Goal: Obtain resource: Download file/media

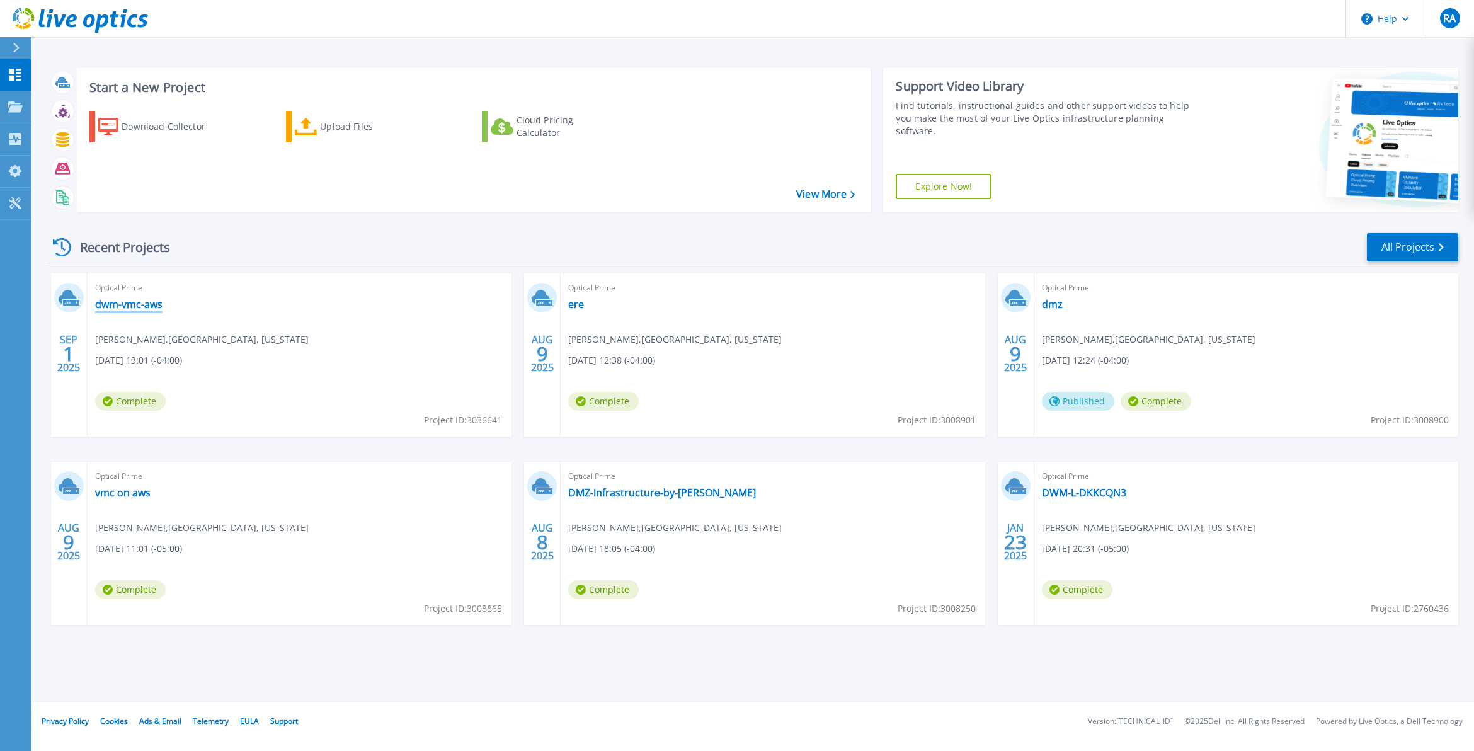
click at [132, 307] on link "dwm-vmc-aws" at bounding box center [128, 304] width 67 height 13
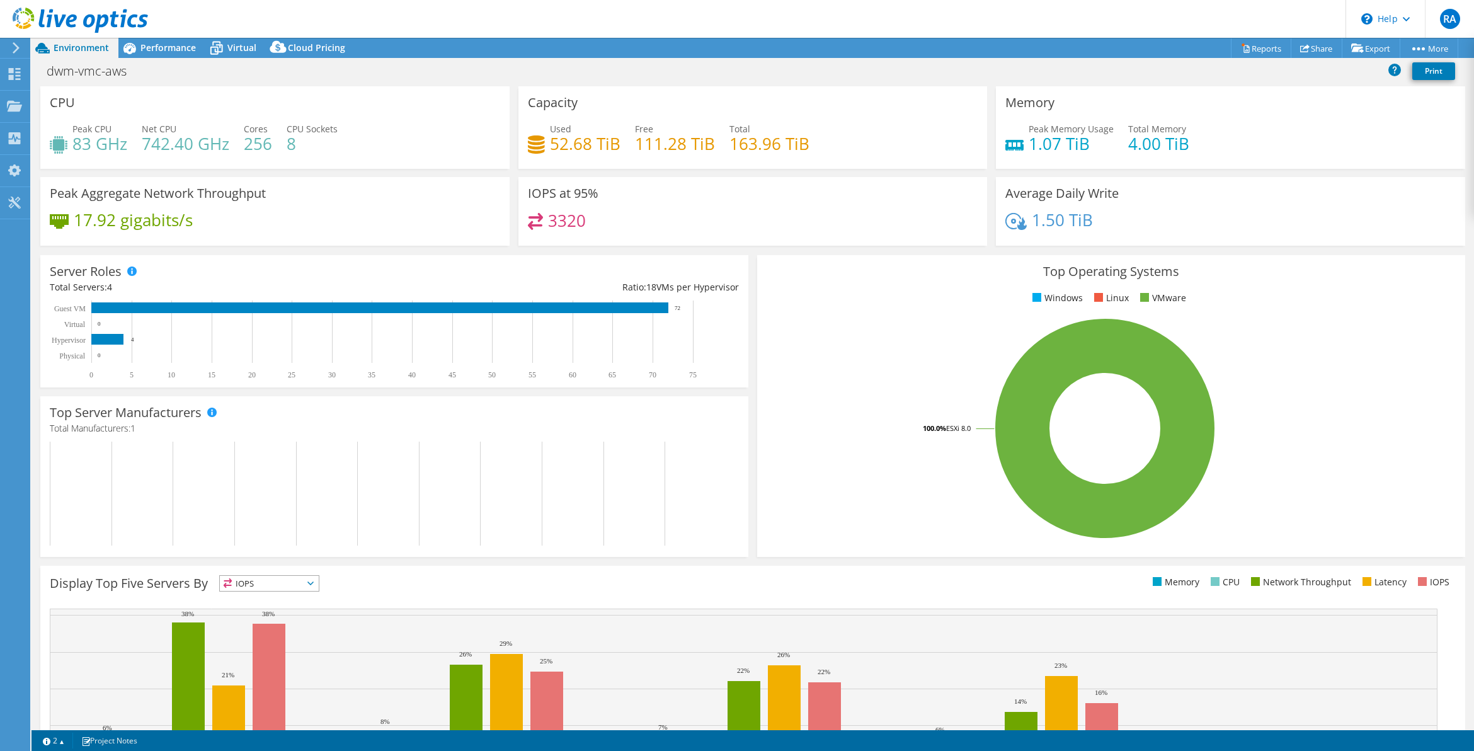
click at [1208, 230] on div "1.50 TiB" at bounding box center [1230, 226] width 450 height 26
click at [167, 46] on span "Performance" at bounding box center [167, 48] width 55 height 12
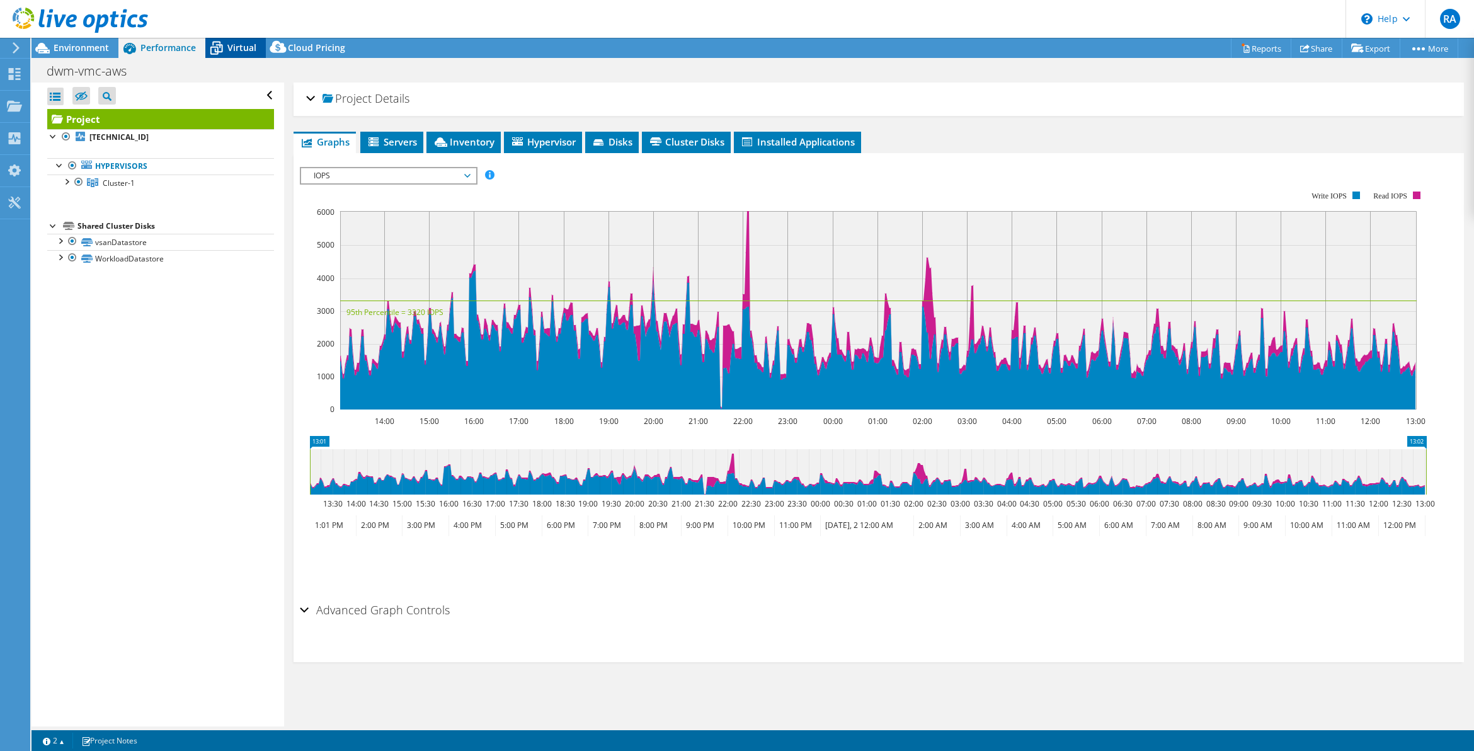
click at [229, 45] on span "Virtual" at bounding box center [241, 48] width 29 height 12
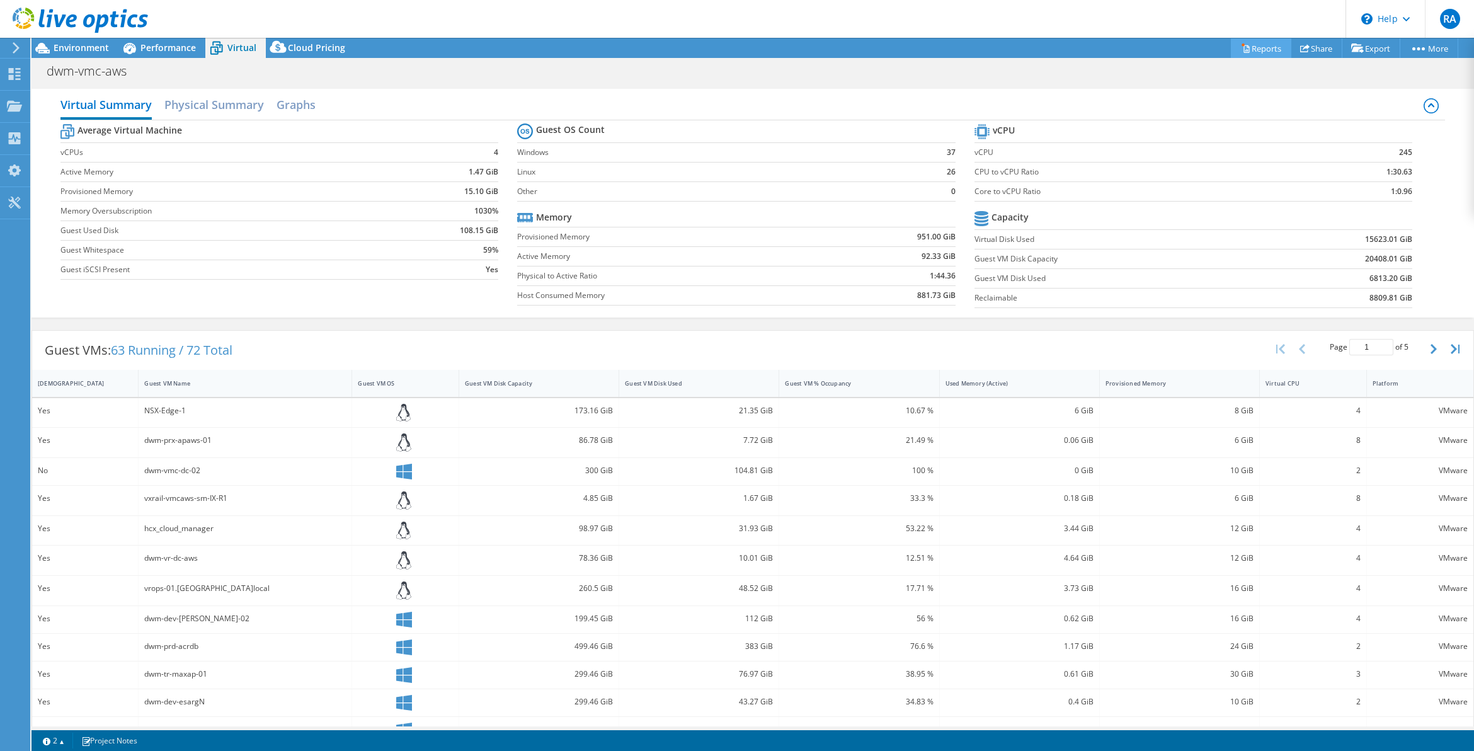
click at [1255, 50] on link "Reports" at bounding box center [1261, 48] width 60 height 20
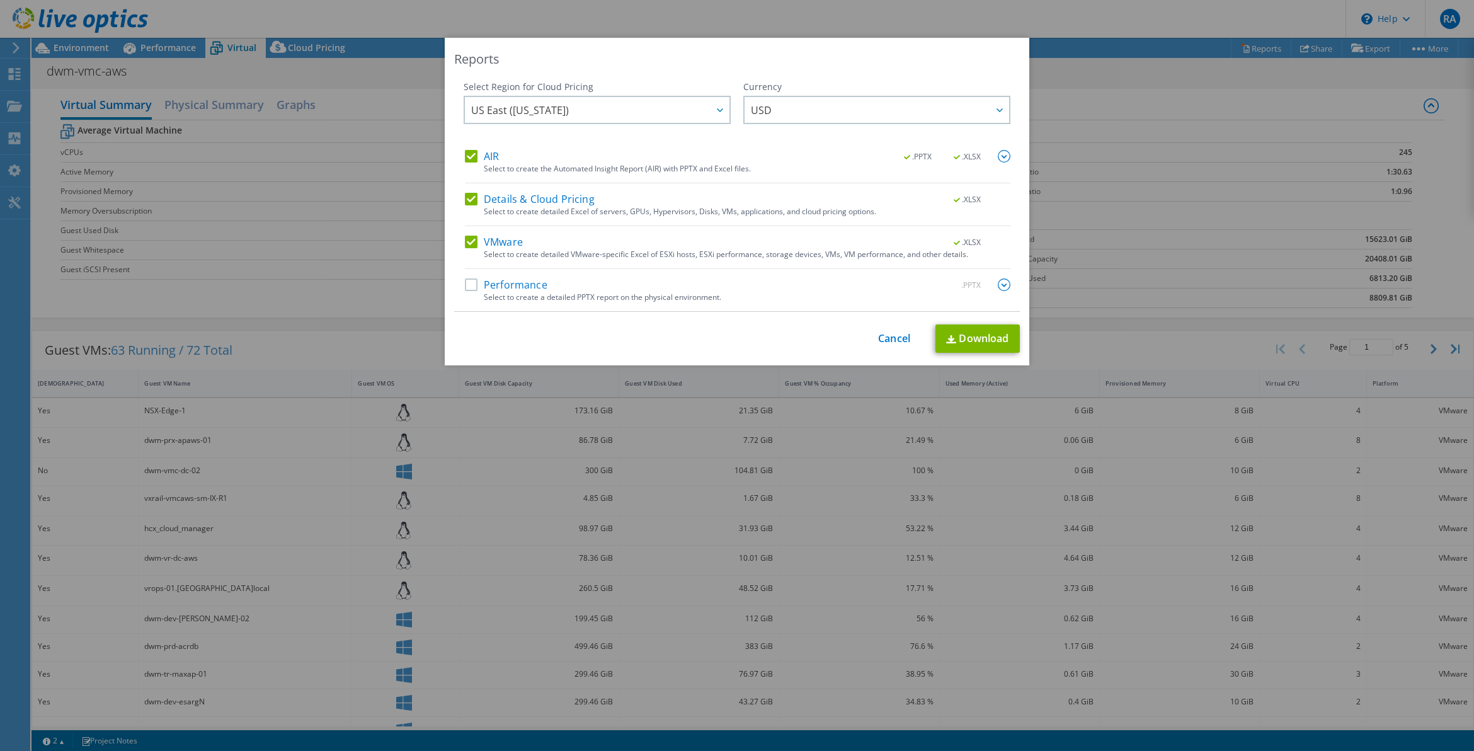
click at [468, 285] on label "Performance" at bounding box center [506, 284] width 83 height 13
click at [0, 0] on input "Performance" at bounding box center [0, 0] width 0 height 0
click at [954, 331] on link "Download" at bounding box center [977, 338] width 84 height 28
click at [887, 341] on link "Cancel" at bounding box center [894, 339] width 32 height 12
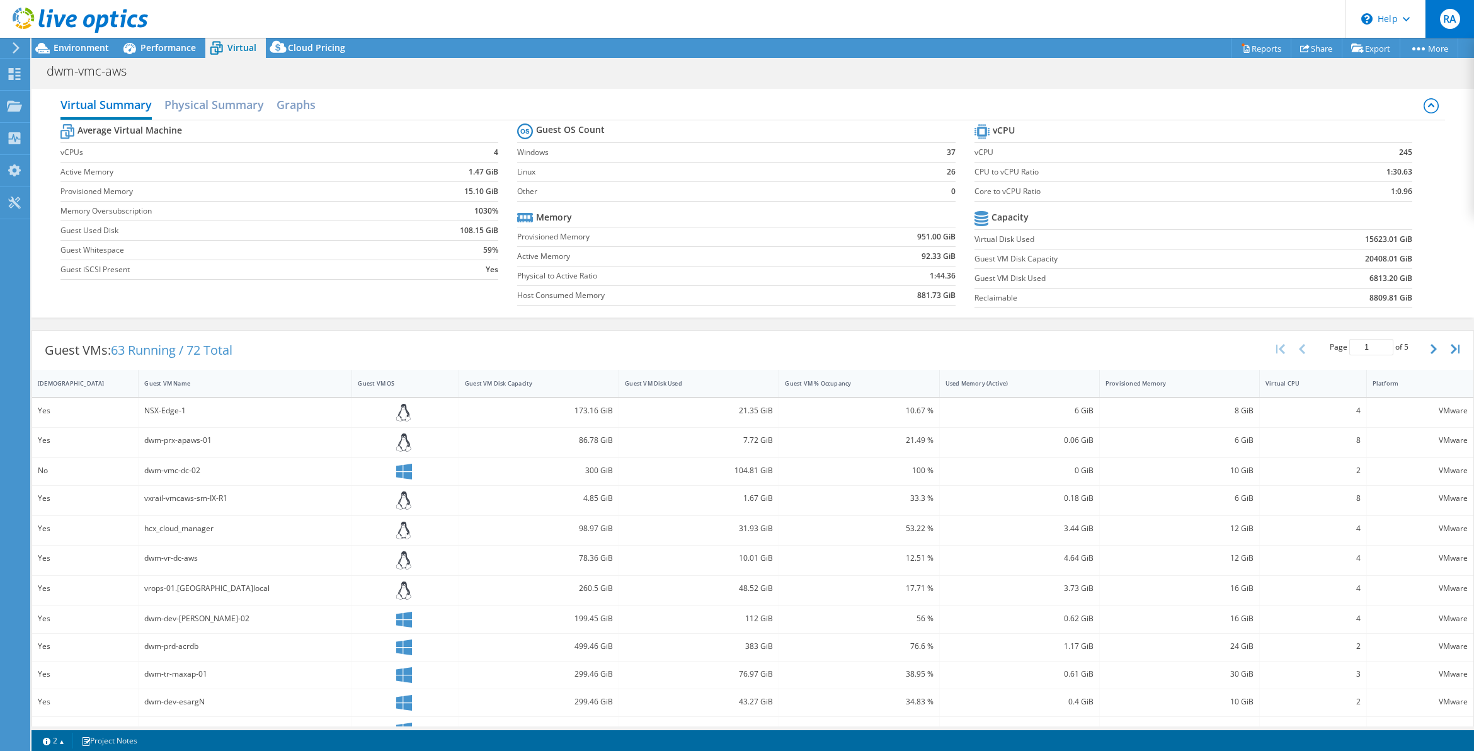
click at [1455, 24] on span "RA" at bounding box center [1450, 19] width 20 height 20
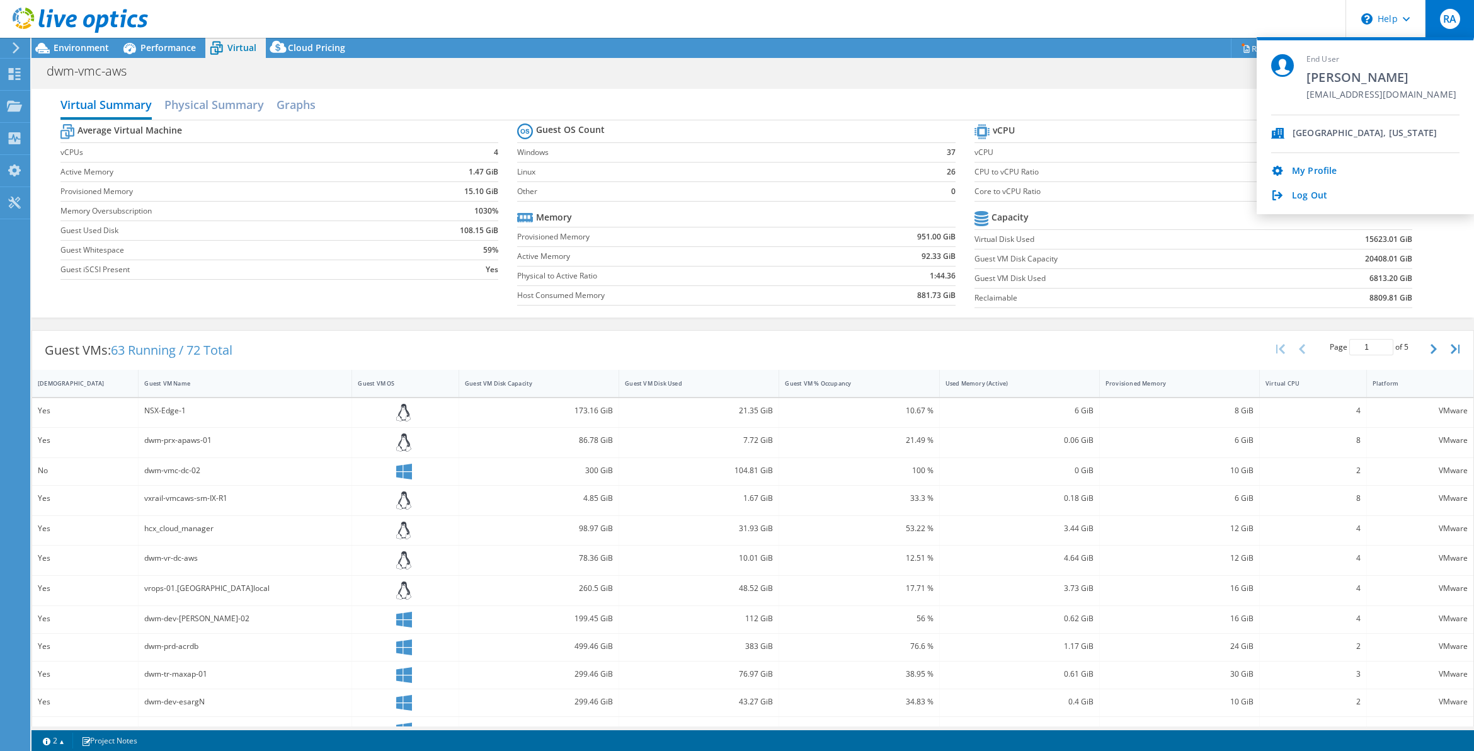
click at [1343, 193] on div "Log Out" at bounding box center [1365, 196] width 188 height 12
click at [1324, 195] on link "Log Out" at bounding box center [1309, 196] width 35 height 12
